Goal: Task Accomplishment & Management: Use online tool/utility

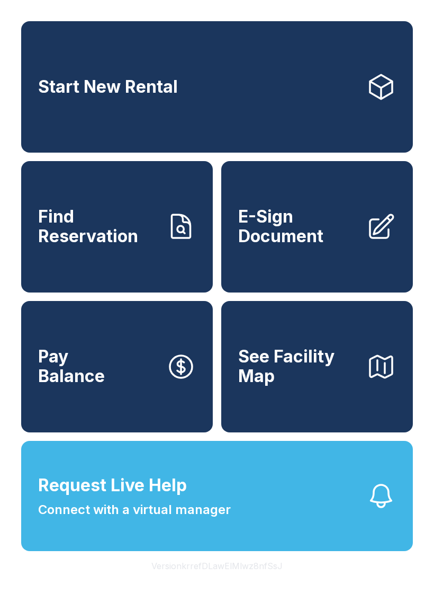
click at [305, 234] on span "E-Sign Document" at bounding box center [298, 226] width 120 height 39
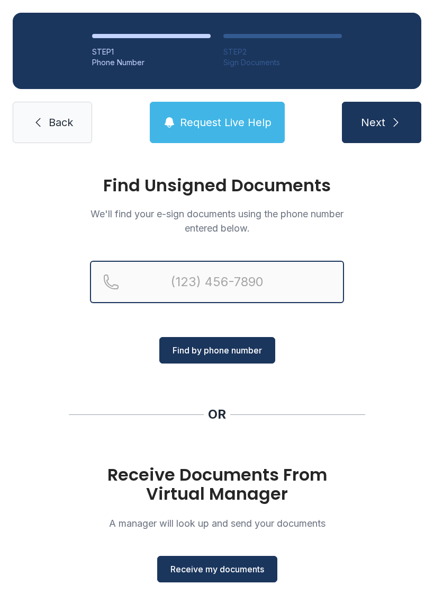
click at [183, 285] on input "Reservation phone number" at bounding box center [217, 282] width 254 height 42
type input "[PHONE_NUMBER]"
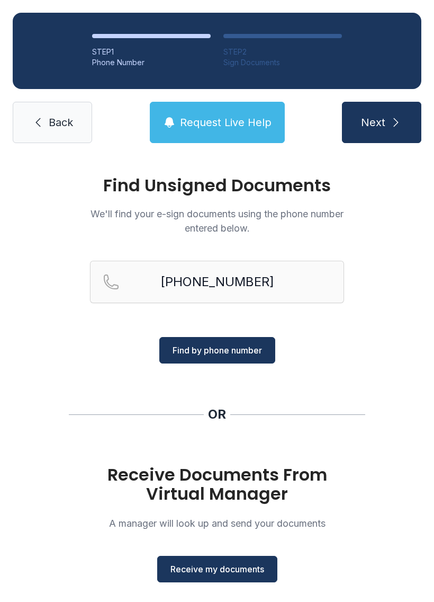
click at [243, 355] on span "Find by phone number" at bounding box center [218, 350] width 90 height 13
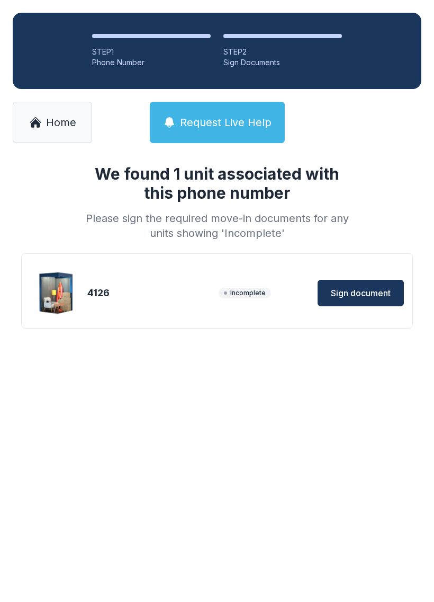
click at [364, 281] on button "Sign document" at bounding box center [361, 293] width 86 height 26
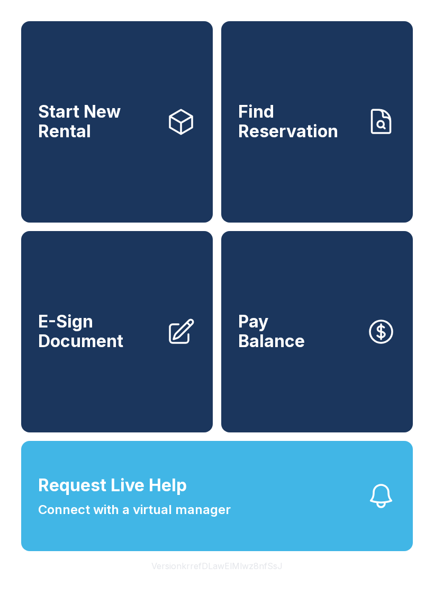
click at [224, 509] on span "Request Live Help Connect with a virtual manager" at bounding box center [134, 495] width 193 height 47
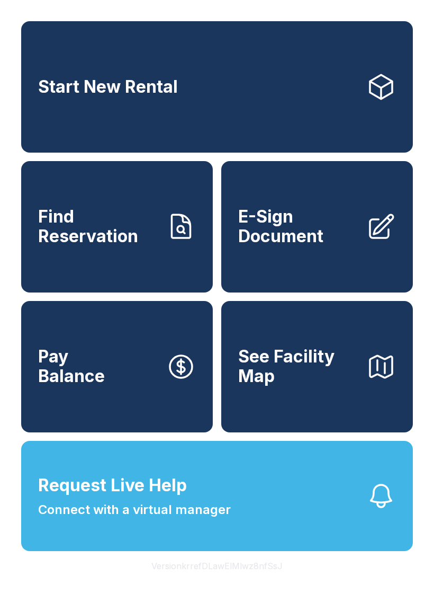
click at [183, 498] on span "Request Live Help" at bounding box center [112, 484] width 149 height 25
